Goal: Task Accomplishment & Management: Manage account settings

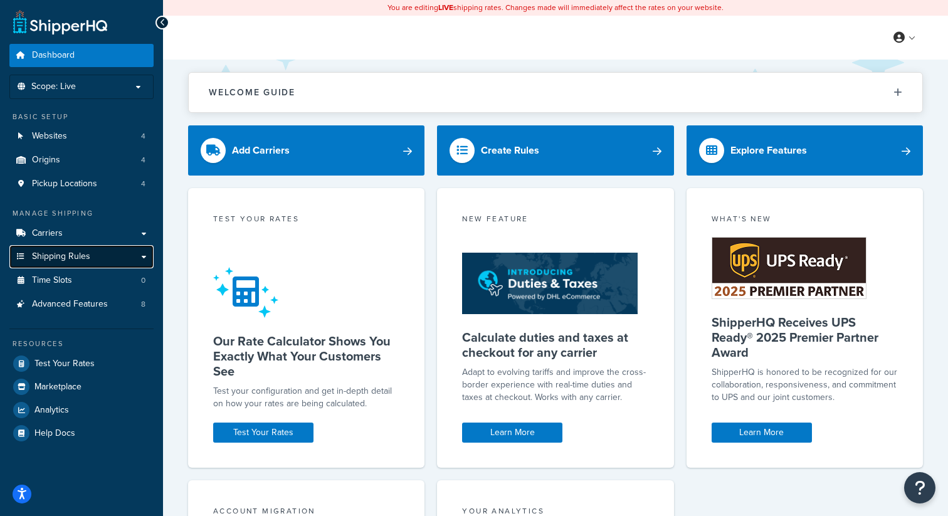
click at [56, 266] on link "Shipping Rules" at bounding box center [81, 256] width 144 height 23
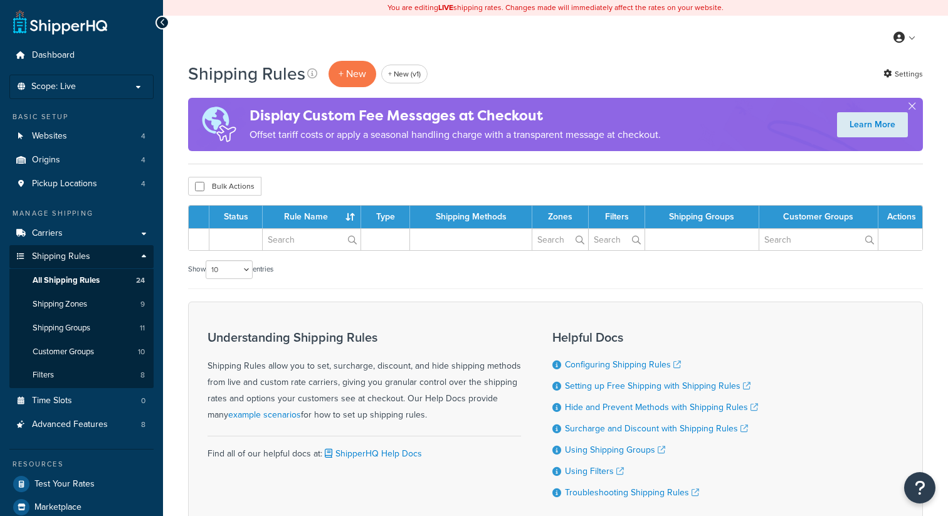
click at [811, 109] on div "Display Custom Fee Messages at Checkout Offset tariff costs or apply a seasonal…" at bounding box center [555, 124] width 735 height 53
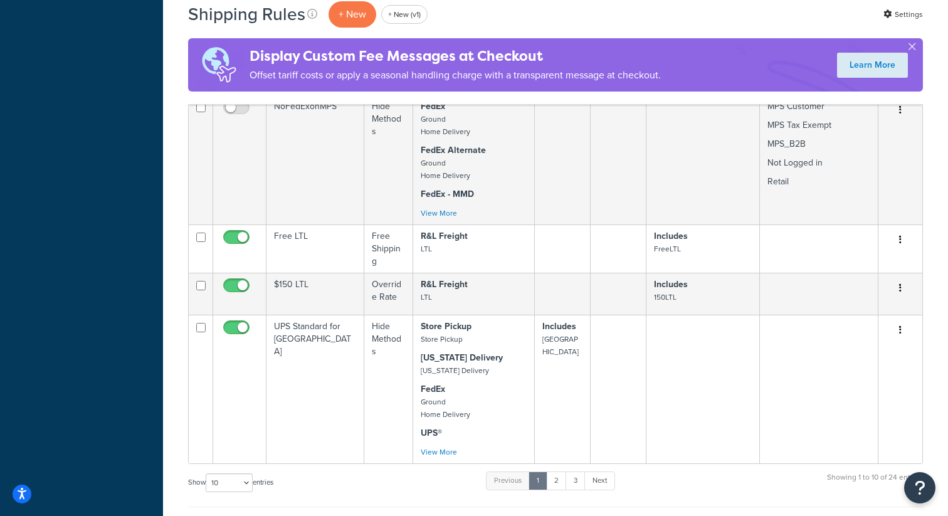
scroll to position [870, 0]
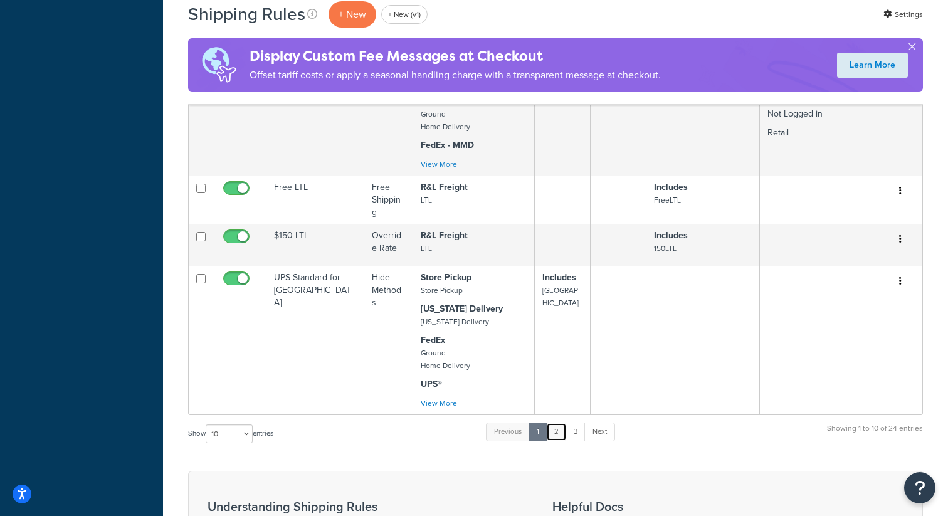
click at [554, 438] on link "2" at bounding box center [556, 432] width 21 height 19
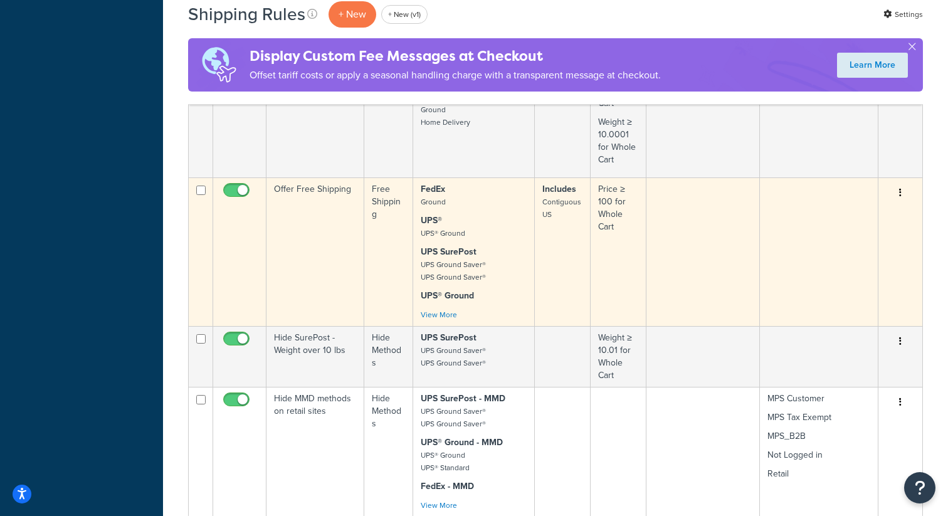
scroll to position [764, 0]
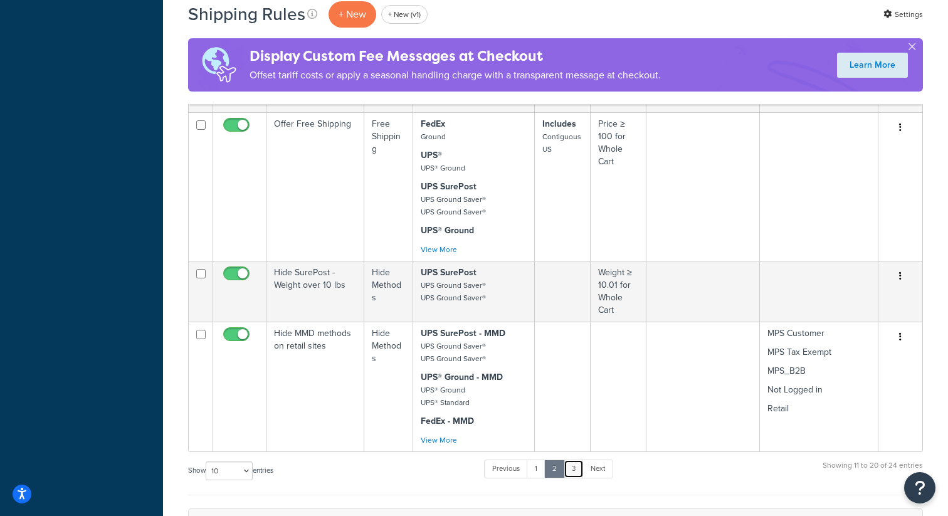
click at [576, 478] on link "3" at bounding box center [574, 469] width 20 height 19
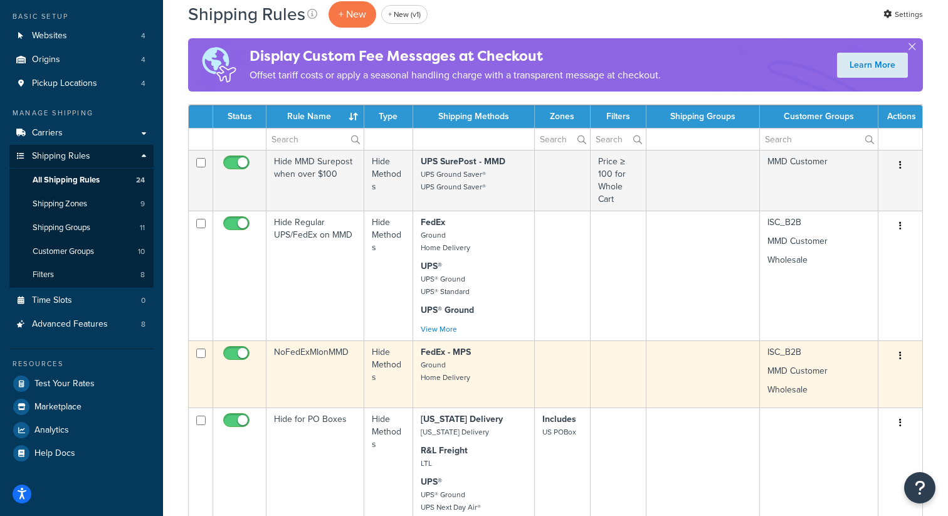
scroll to position [87, 0]
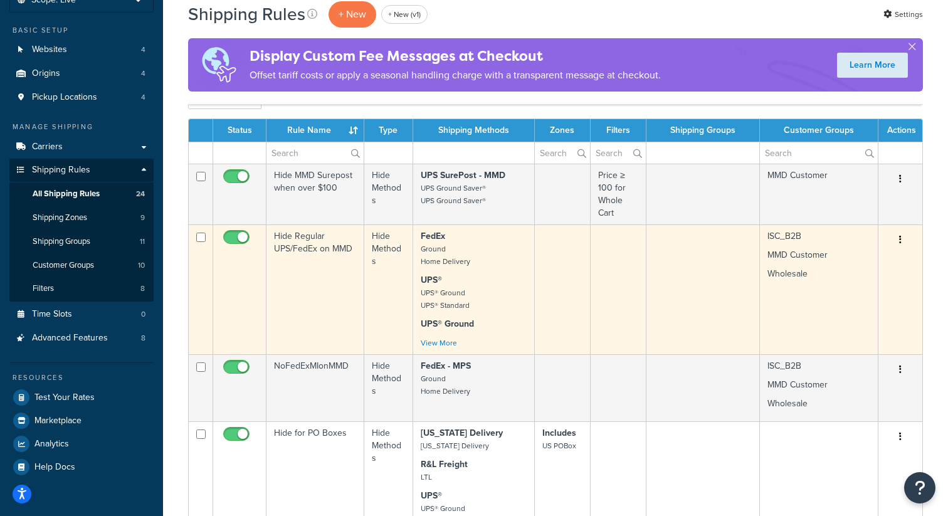
click at [329, 261] on td "Hide Regular UPS/FedEx on MMD" at bounding box center [315, 289] width 98 height 130
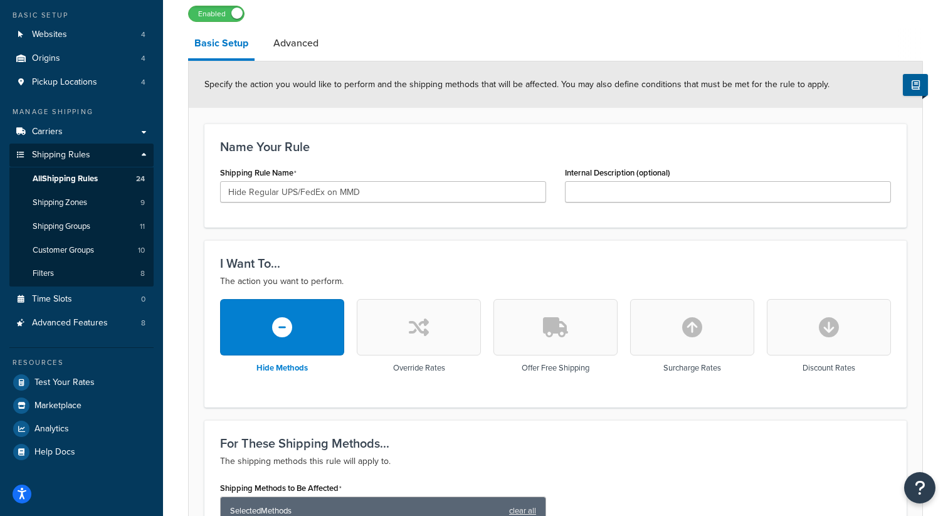
scroll to position [124, 0]
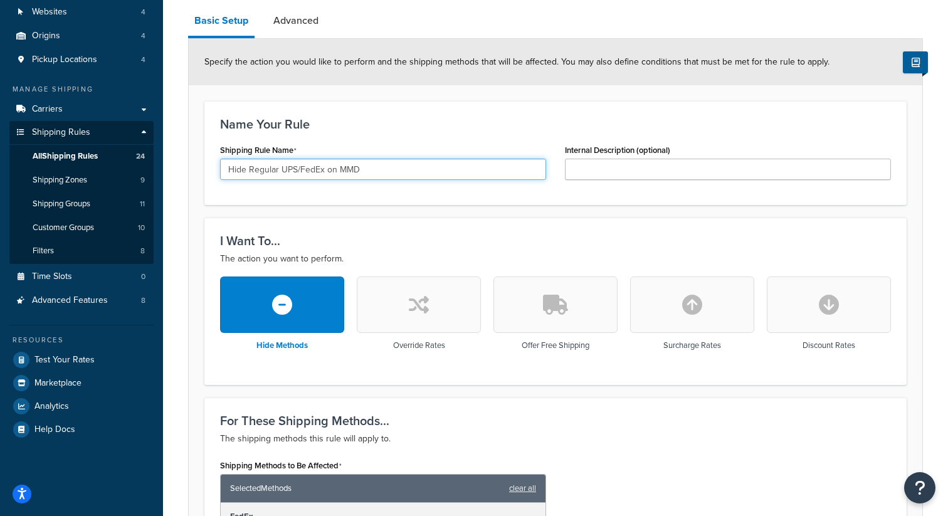
drag, startPoint x: 366, startPoint y: 174, endPoint x: 192, endPoint y: 174, distance: 173.7
click at [525, 201] on div "Name Your Rule Shipping Rule Name Hide Regular UPS/FedEx on MMD Internal Descri…" at bounding box center [555, 153] width 702 height 104
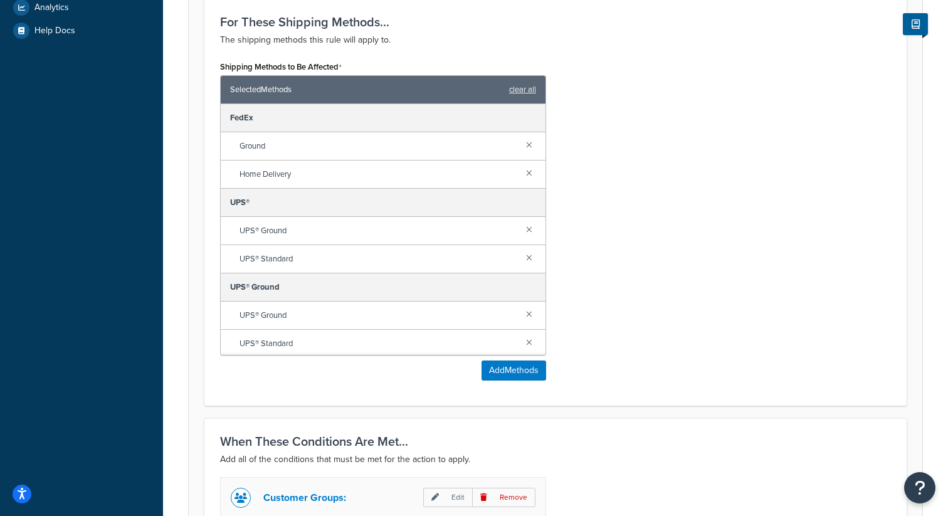
scroll to position [446, 0]
